Goal: Find specific page/section: Find specific page/section

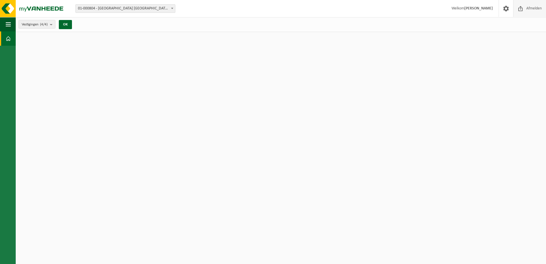
click at [532, 8] on span "Afmelden" at bounding box center [534, 8] width 18 height 17
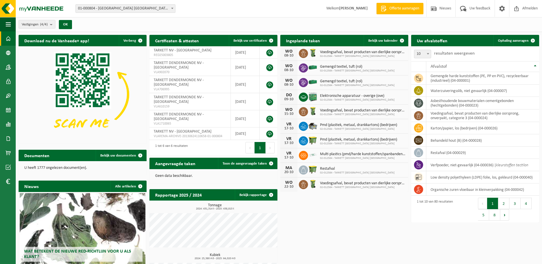
click at [147, 8] on span "01-000804 - [GEOGRAPHIC_DATA] [GEOGRAPHIC_DATA] - [GEOGRAPHIC_DATA]" at bounding box center [125, 9] width 99 height 8
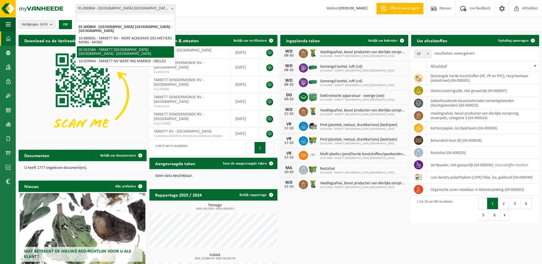
select select "2436"
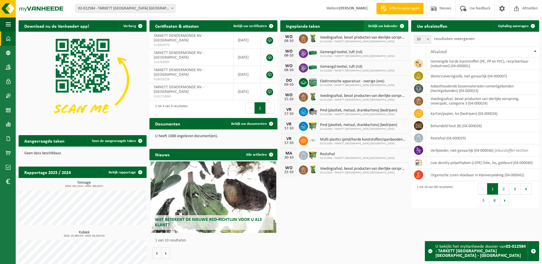
click at [385, 24] on link "Bekijk uw kalender" at bounding box center [386, 25] width 44 height 11
